Goal: Task Accomplishment & Management: Manage account settings

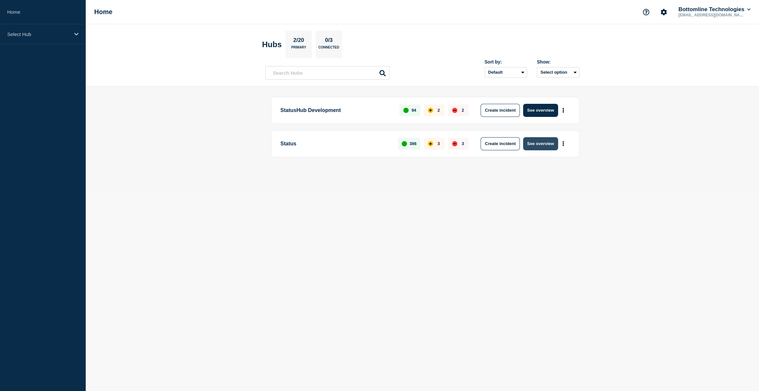
click at [543, 141] on button "See overview" at bounding box center [540, 143] width 35 height 13
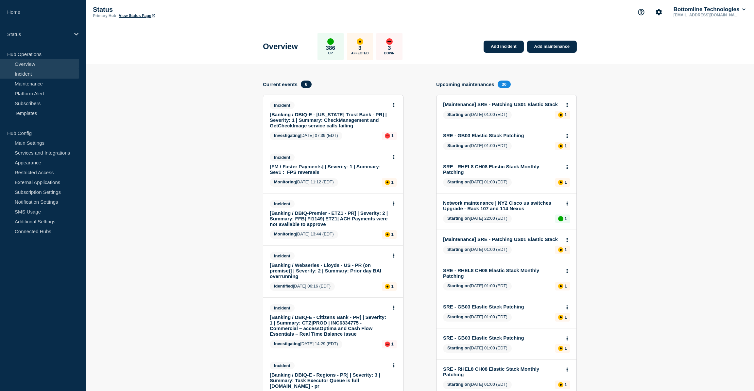
click at [28, 72] on link "Incident" at bounding box center [39, 74] width 79 height 10
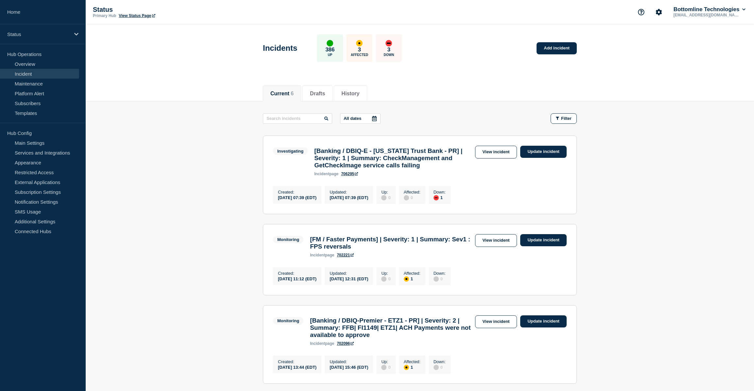
click at [363, 41] on div "affected" at bounding box center [359, 43] width 7 height 7
click at [363, 42] on div "affected" at bounding box center [359, 43] width 7 height 7
click at [493, 247] on link "View incident" at bounding box center [496, 240] width 42 height 13
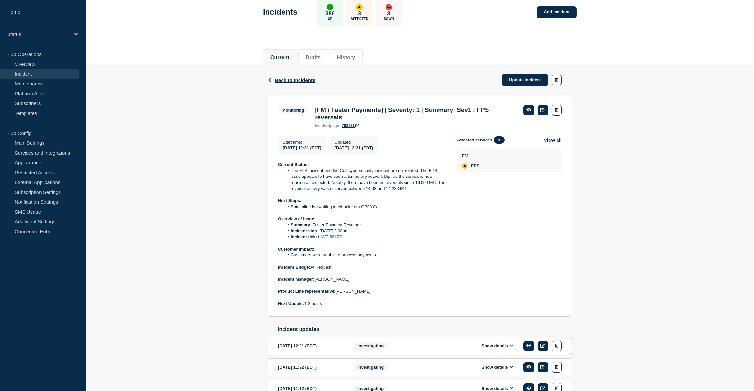
scroll to position [59, 0]
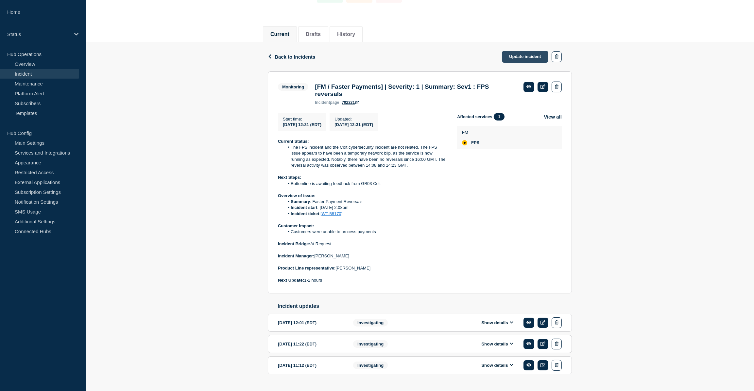
click at [519, 53] on link "Update incident" at bounding box center [525, 57] width 46 height 12
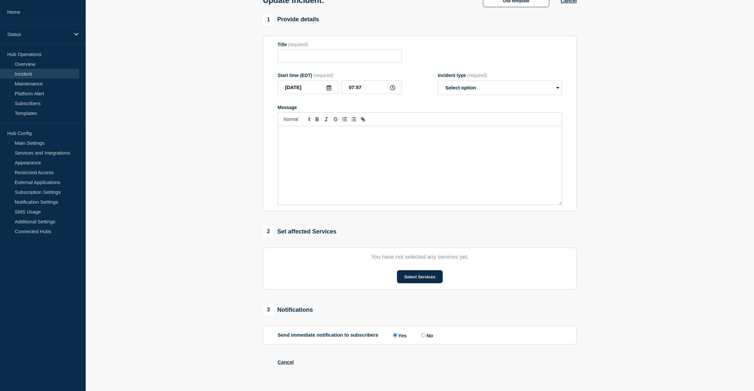
type input "[FM / Faster Payments] | Severity: 1 | Summary: Sev1 : FPS reversals"
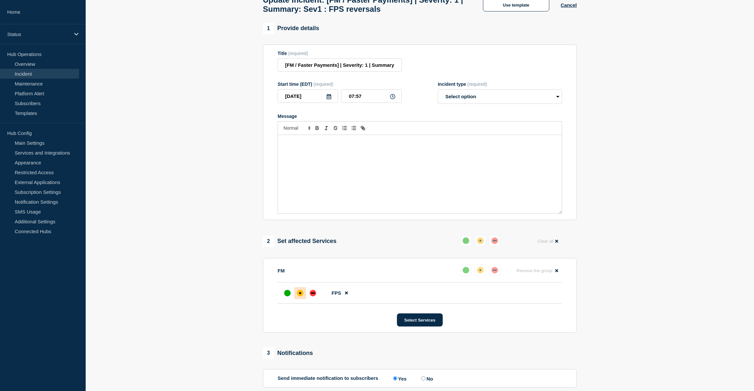
scroll to position [59, 0]
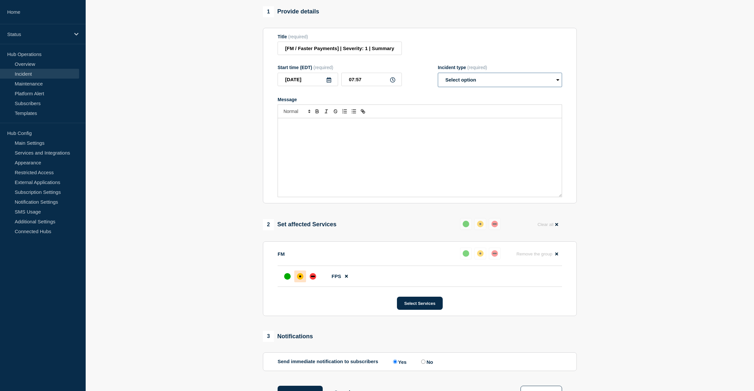
click at [479, 79] on select "Select option Investigating Identified Monitoring Resolved" at bounding box center [500, 80] width 124 height 14
select select "resolved"
click at [438, 76] on select "Select option Investigating Identified Monitoring Resolved" at bounding box center [500, 80] width 124 height 14
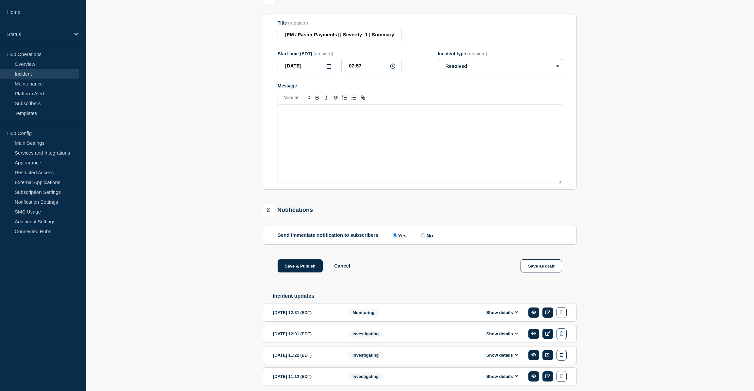
scroll to position [100, 0]
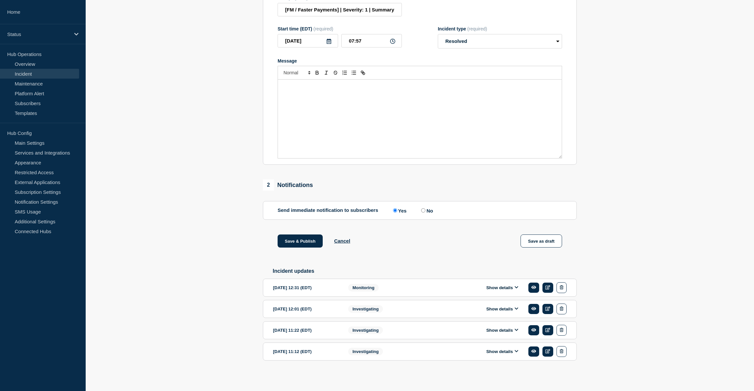
click at [426, 212] on input "No" at bounding box center [423, 210] width 4 height 4
radio input "true"
radio input "false"
click at [508, 292] on div "Show details" at bounding box center [504, 287] width 125 height 11
click at [514, 289] on button "Show details" at bounding box center [502, 288] width 36 height 6
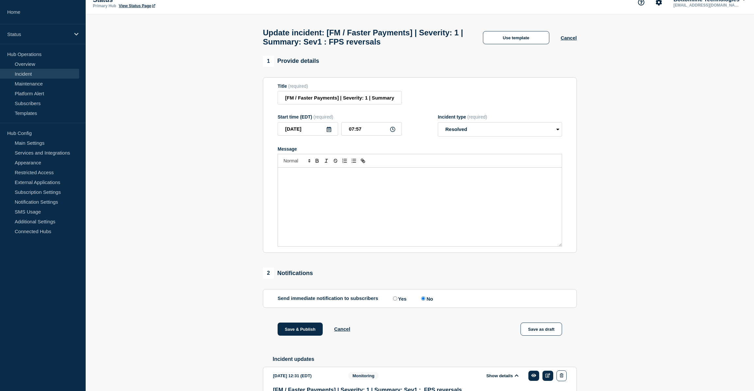
scroll to position [0, 0]
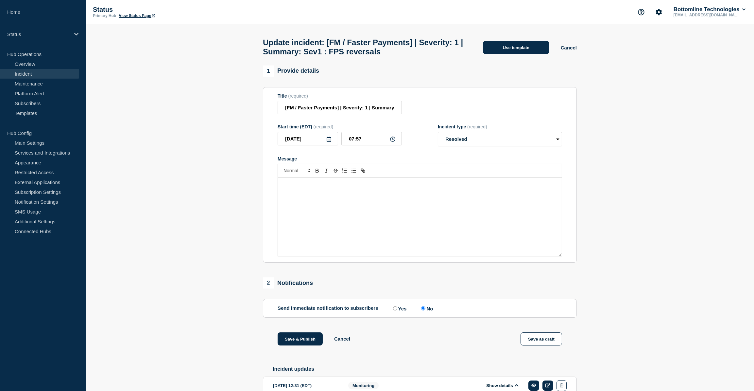
click at [502, 51] on button "Use template" at bounding box center [516, 47] width 66 height 13
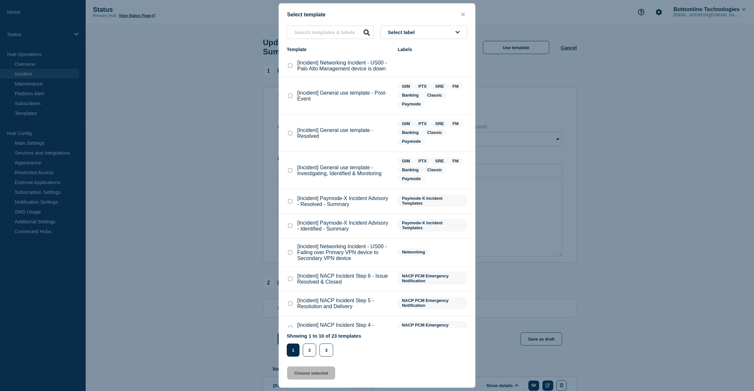
click at [290, 133] on checkbox"] "[Incident] General use template - Resolved checkbox" at bounding box center [290, 133] width 4 height 4
checkbox checkbox"] "true"
click at [316, 373] on button "Choose selected" at bounding box center [311, 372] width 48 height 13
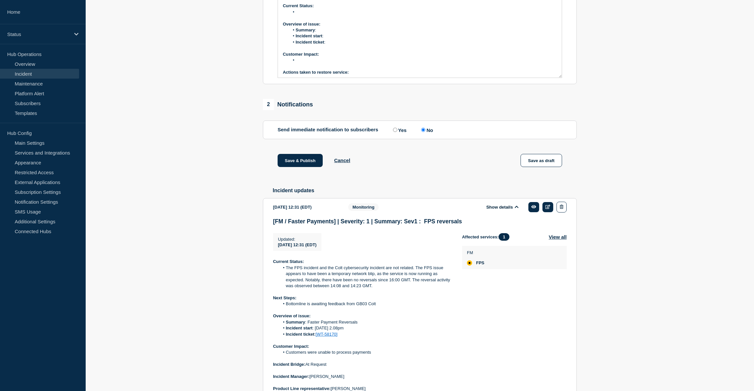
scroll to position [297, 0]
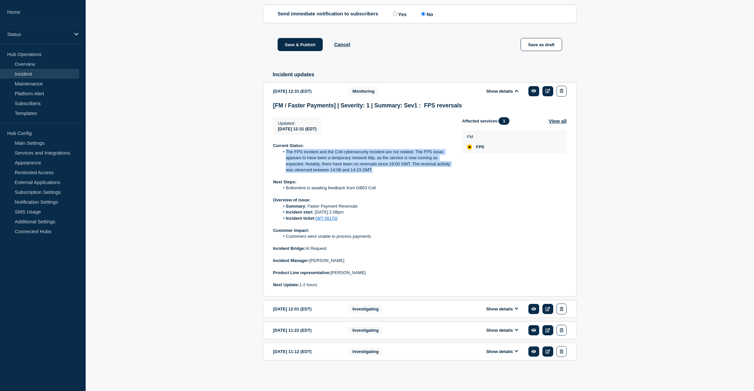
drag, startPoint x: 377, startPoint y: 184, endPoint x: 278, endPoint y: 167, distance: 100.6
click at [278, 167] on ol "The FPS incident and the Colt cybersecurity incident are not related. The FPS i…" at bounding box center [362, 161] width 179 height 24
copy li "The FPS incident and the Colt cybersecurity incident are not related. The FPS i…"
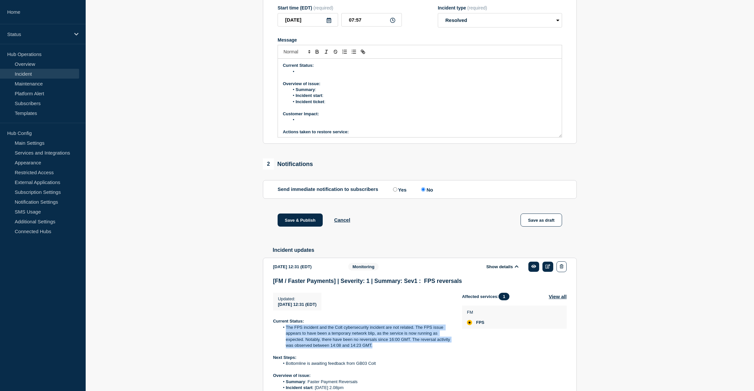
scroll to position [0, 0]
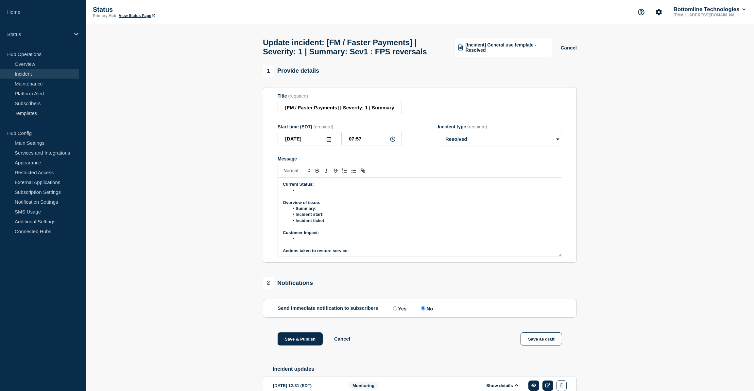
click at [306, 193] on li "Message" at bounding box center [423, 190] width 268 height 6
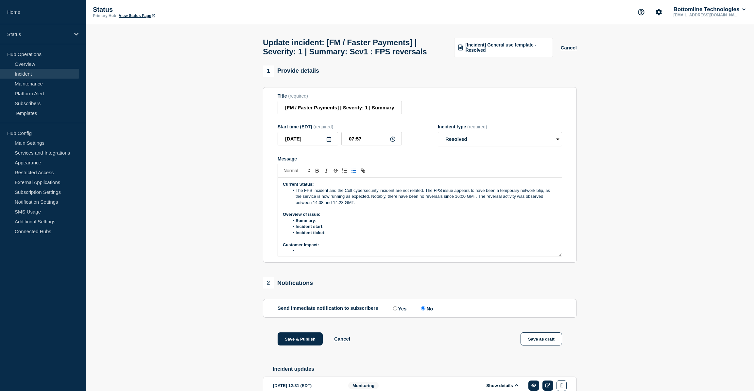
click at [468, 205] on li "The FPS incident and the Colt cybersecurity incident are not related. The FPS i…" at bounding box center [423, 196] width 268 height 18
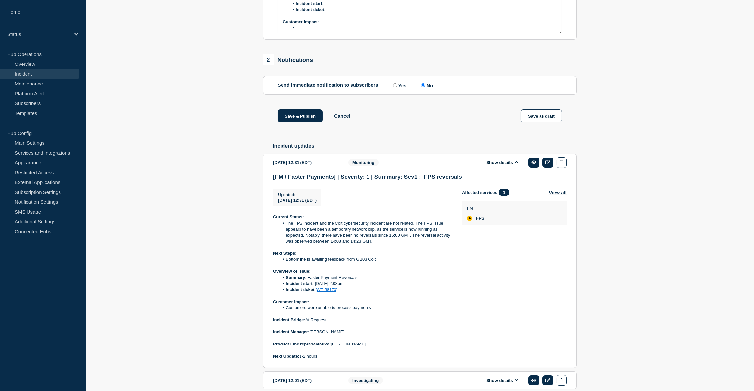
scroll to position [238, 0]
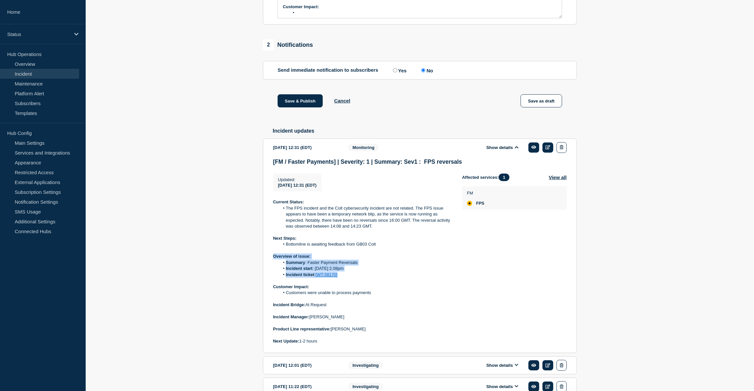
drag, startPoint x: 272, startPoint y: 271, endPoint x: 357, endPoint y: 288, distance: 86.5
click at [357, 288] on section "2025-08-22 12:31 (EDT) Show details Monitoring [FM / Faster Payments] | Severit…" at bounding box center [420, 245] width 314 height 214
copy div "Overview of issue: Summary : Faster Payment Reversals Incident start : 22/08/20…"
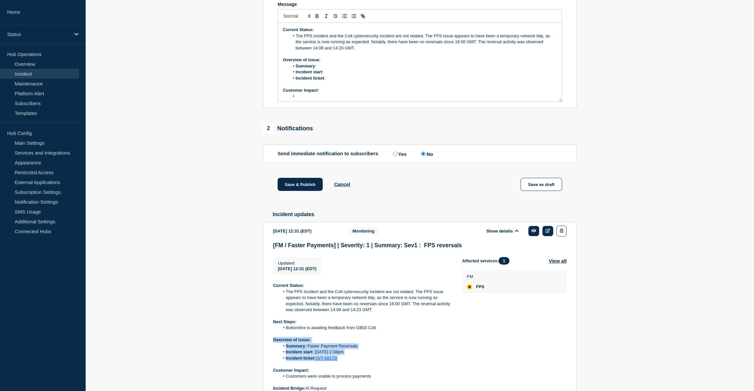
scroll to position [119, 0]
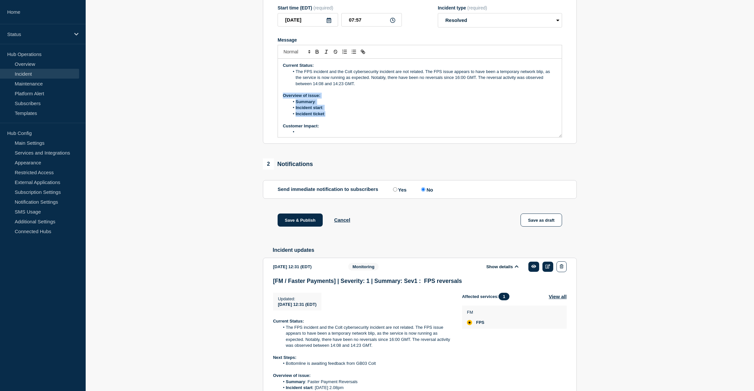
drag, startPoint x: 283, startPoint y: 110, endPoint x: 326, endPoint y: 127, distance: 46.1
click at [326, 127] on div "Current Status: The FPS incident and the Colt cybersecurity incident are not re…" at bounding box center [420, 98] width 284 height 79
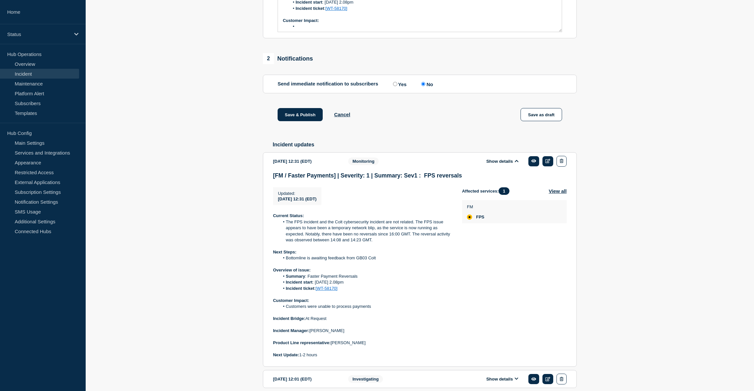
scroll to position [238, 0]
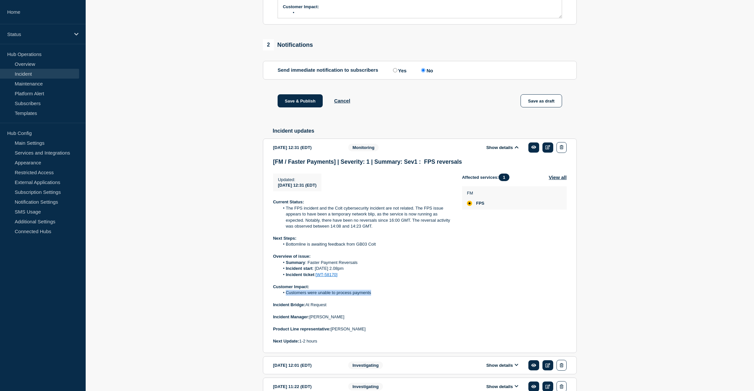
drag, startPoint x: 379, startPoint y: 308, endPoint x: 285, endPoint y: 309, distance: 94.9
click at [285, 295] on li "Customers were unable to process payments" at bounding box center [366, 292] width 172 height 6
copy li "Customers were unable to process payments"
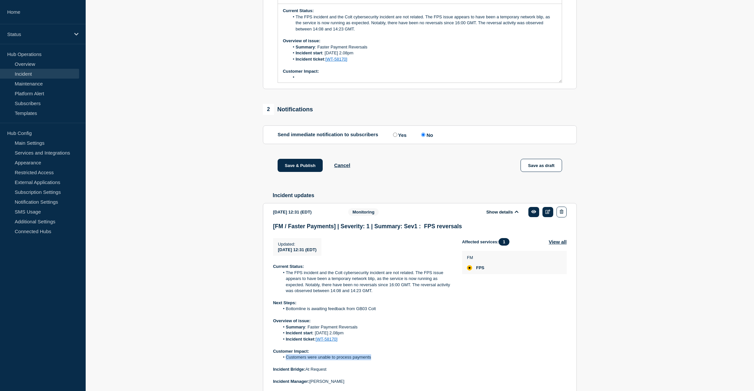
scroll to position [119, 0]
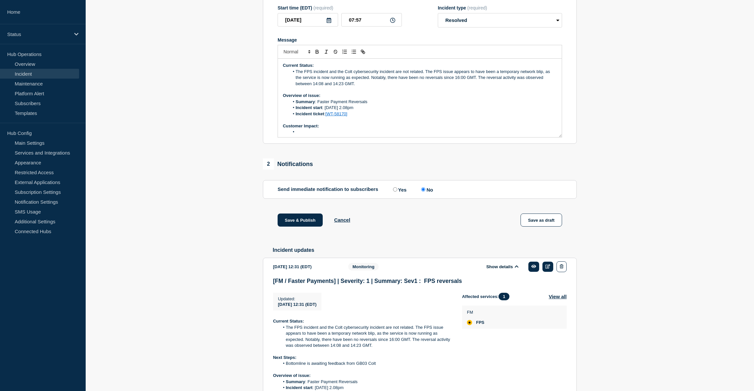
click at [306, 135] on li "Message" at bounding box center [423, 132] width 268 height 6
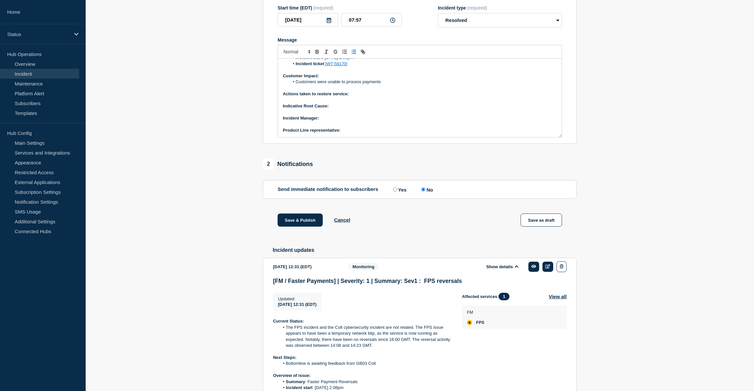
click at [358, 91] on p "Message" at bounding box center [420, 88] width 274 height 6
click at [355, 97] on p "Actions taken to restore service:" at bounding box center [420, 94] width 274 height 6
click at [318, 55] on icon "Toggle bold text" at bounding box center [317, 52] width 6 height 6
click at [471, 97] on p "Actions taken to restore service: No action was taken. Service resumed automati…" at bounding box center [420, 94] width 274 height 6
click at [341, 109] on p "Indicative Root Cause:" at bounding box center [420, 106] width 274 height 6
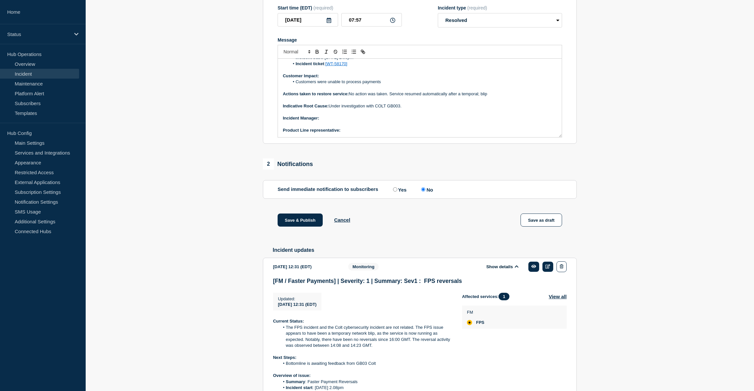
click at [327, 121] on p "﻿Incident Manager:" at bounding box center [420, 118] width 274 height 6
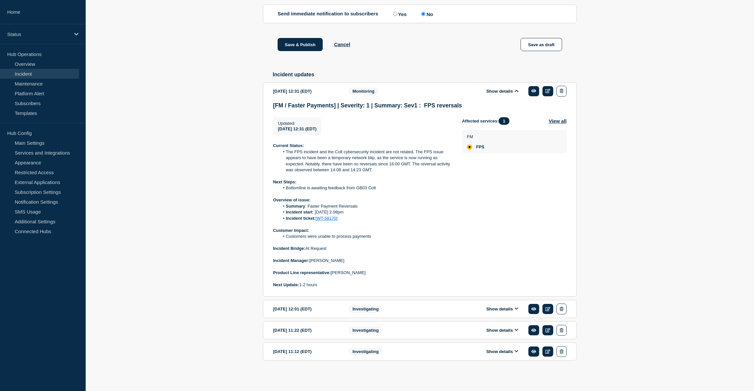
scroll to position [308, 0]
drag, startPoint x: 273, startPoint y: 261, endPoint x: 363, endPoint y: 279, distance: 91.3
click at [363, 279] on div "Current Status: The FPS incident and the Colt cybersecurity incident are not re…" at bounding box center [362, 215] width 179 height 145
copy div "Incident Manager: Yinka Majolagbe Product Line representative: Yassir Hussian"
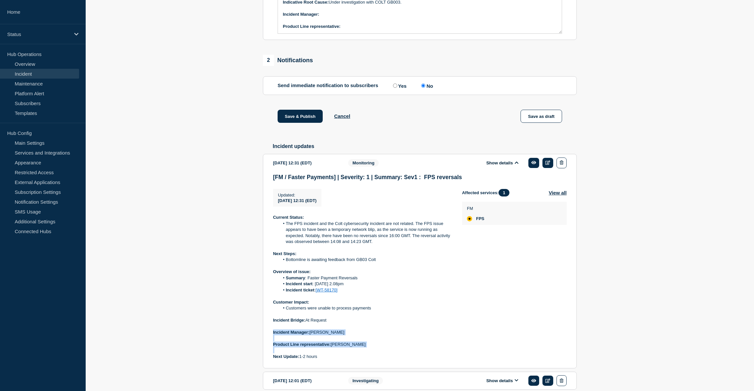
scroll to position [189, 0]
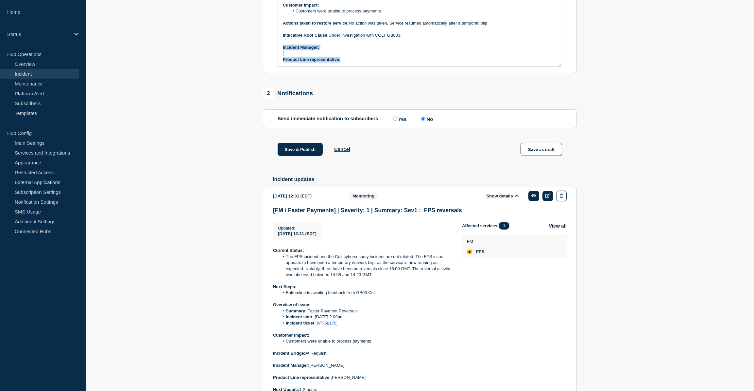
drag, startPoint x: 282, startPoint y: 60, endPoint x: 352, endPoint y: 75, distance: 71.9
click at [352, 66] on div "Current Status: The FPS incident and the Colt cybersecurity incident are not re…" at bounding box center [420, 27] width 284 height 79
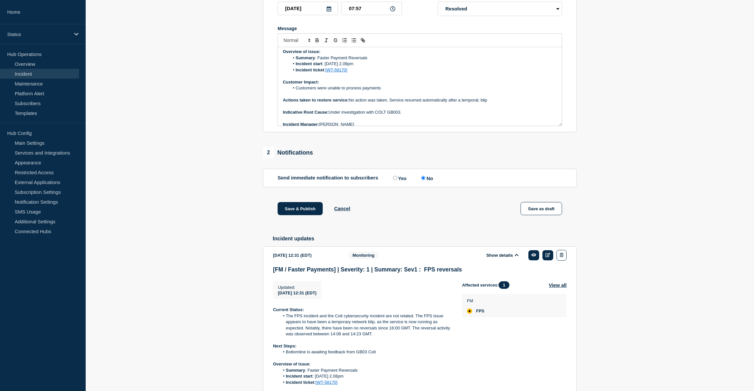
scroll to position [36, 0]
click at [482, 100] on p "Actions taken to restore service: No action was taken. Service resumed automati…" at bounding box center [420, 97] width 274 height 6
click at [488, 100] on p "Actions taken to restore service: No action was taken. Service resumed automati…" at bounding box center [420, 97] width 274 height 6
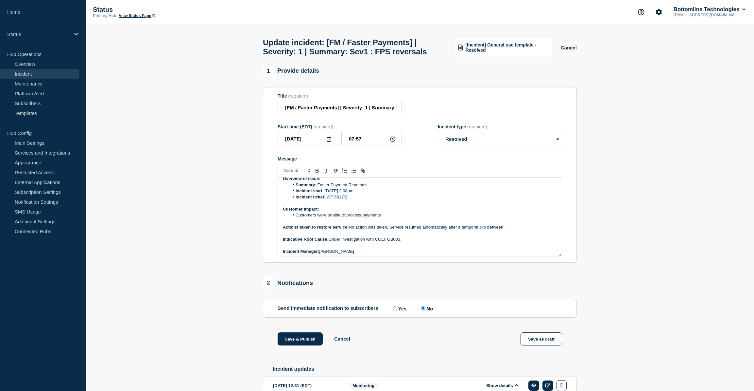
scroll to position [0, 0]
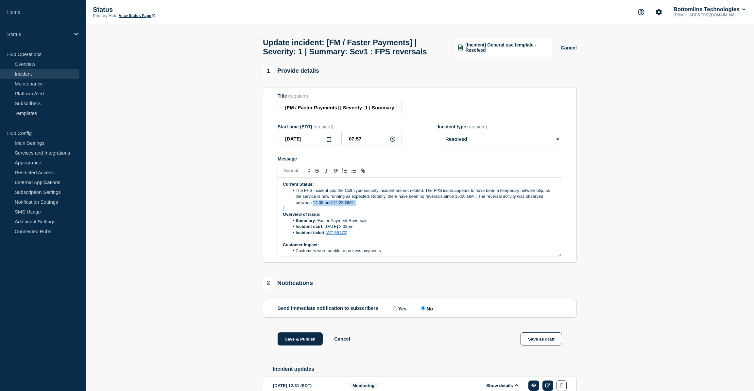
drag, startPoint x: 313, startPoint y: 217, endPoint x: 352, endPoint y: 220, distance: 38.7
click at [352, 220] on div "Current Status: The FPS incident and the Colt cybersecurity incident are not re…" at bounding box center [420, 216] width 284 height 79
copy li "14:08 and 14:23 GMT."
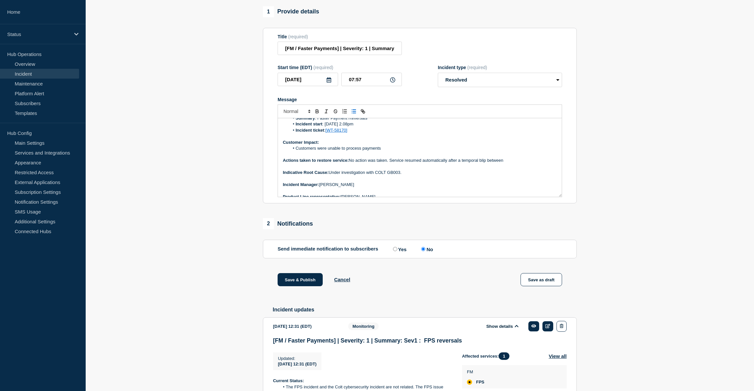
scroll to position [50, 0]
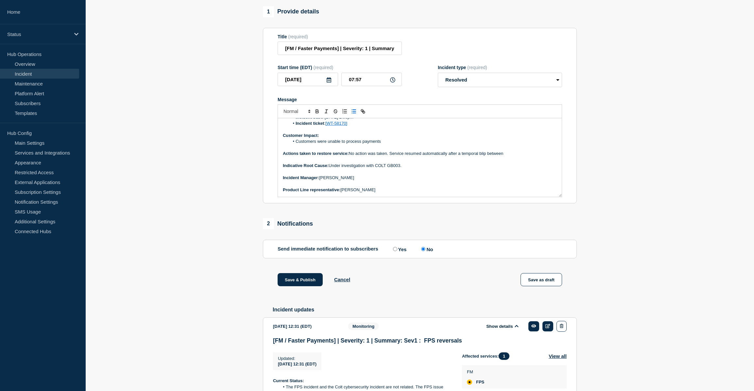
click at [508, 156] on p "Actions taken to restore service: No action was taken. Service resumed automati…" at bounding box center [420, 153] width 274 height 6
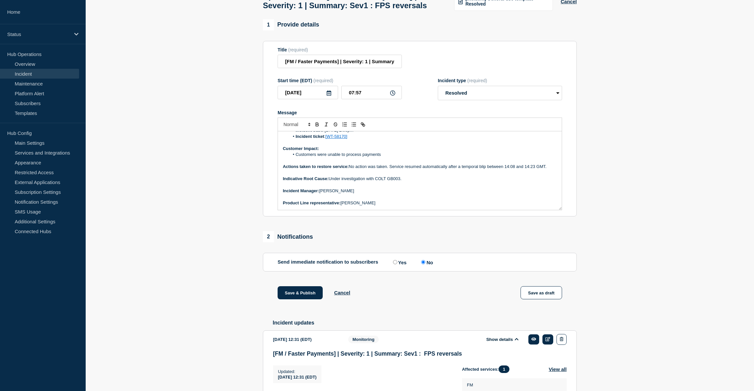
scroll to position [59, 0]
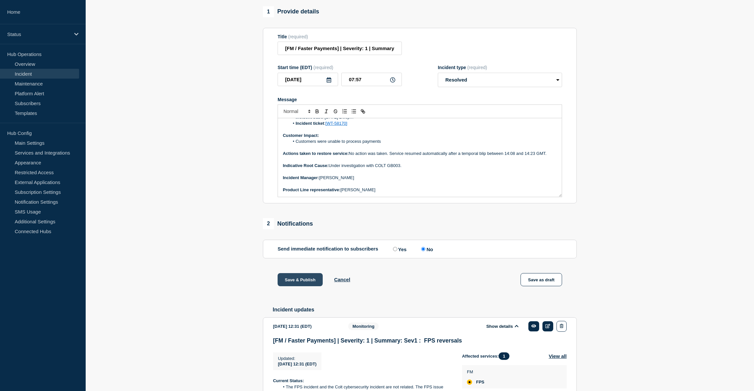
click at [312, 286] on button "Save & Publish" at bounding box center [300, 279] width 45 height 13
